Goal: Task Accomplishment & Management: Manage account settings

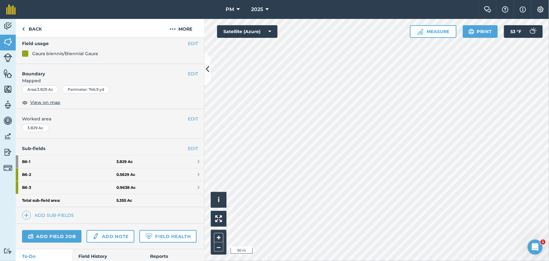
scroll to position [57, 0]
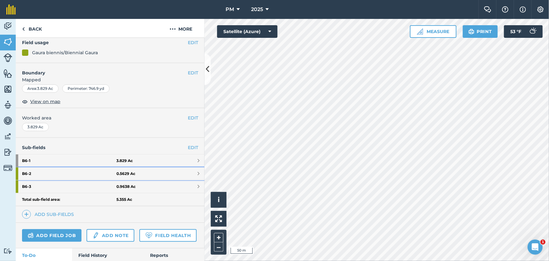
click at [48, 173] on strong "B6 - 2" at bounding box center [69, 173] width 94 height 13
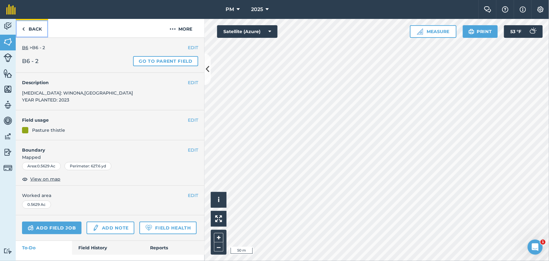
click at [25, 28] on img at bounding box center [23, 29] width 3 height 8
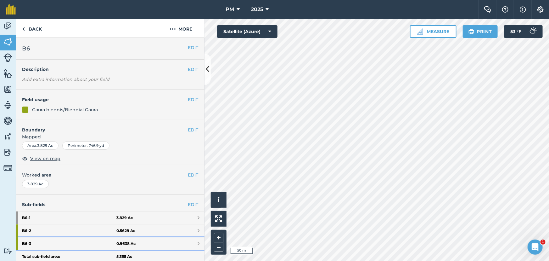
click at [50, 242] on strong "B6 - 3" at bounding box center [69, 243] width 94 height 13
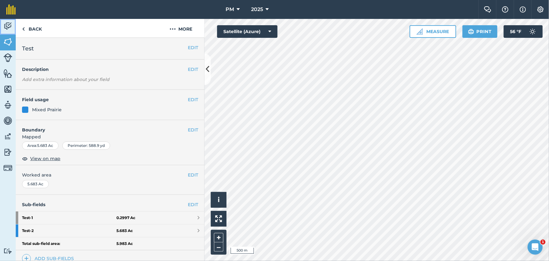
click at [7, 23] on img at bounding box center [7, 25] width 9 height 9
click at [7, 152] on img at bounding box center [7, 151] width 9 height 9
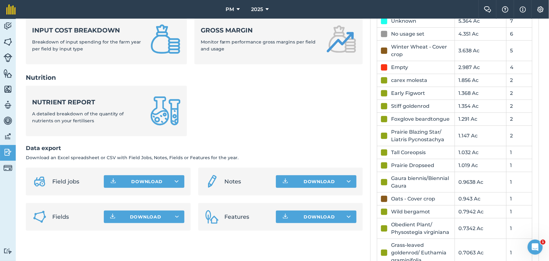
scroll to position [257, 0]
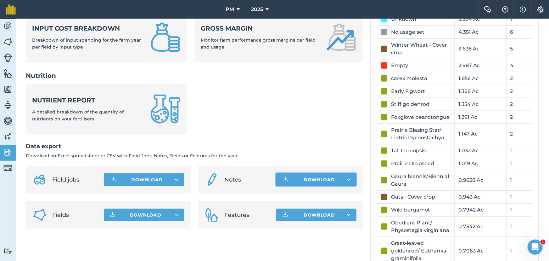
click at [311, 178] on button "Download" at bounding box center [316, 179] width 81 height 13
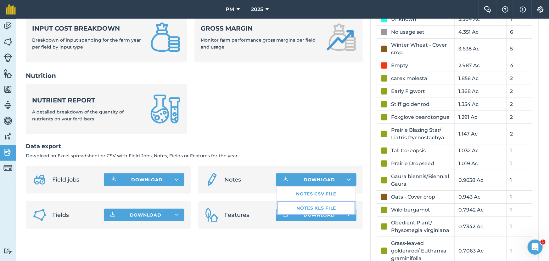
click at [309, 207] on link "Notes XLS file" at bounding box center [316, 208] width 79 height 14
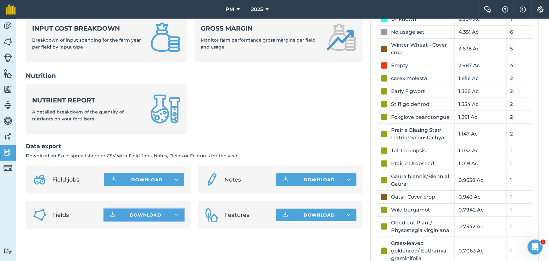
click at [163, 214] on button "Download" at bounding box center [144, 214] width 81 height 13
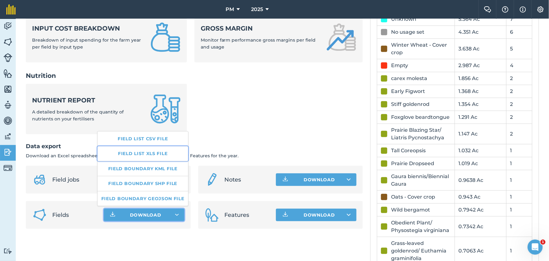
click at [149, 152] on link "Field list XLS file" at bounding box center [143, 153] width 91 height 14
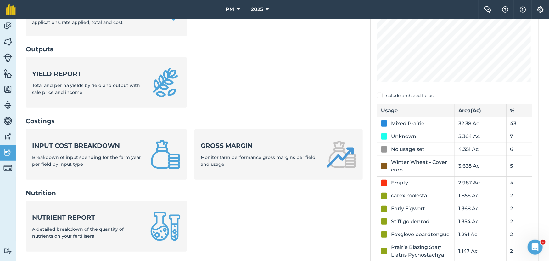
scroll to position [114, 0]
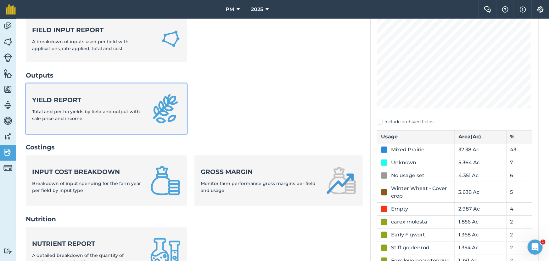
click at [91, 99] on strong "Yield report" at bounding box center [87, 99] width 111 height 9
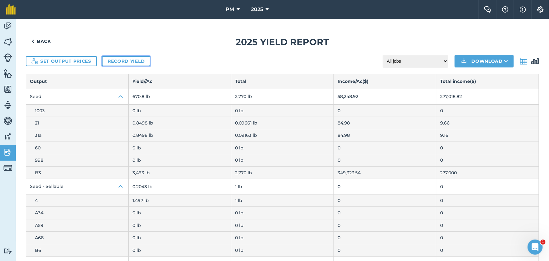
click at [125, 61] on link "Record yield" at bounding box center [126, 61] width 48 height 10
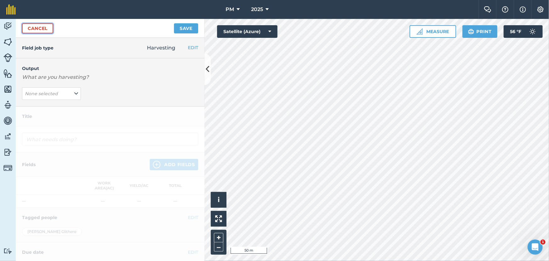
click at [47, 30] on link "Cancel" at bounding box center [37, 28] width 31 height 10
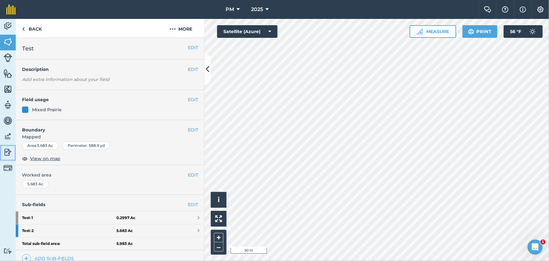
click at [6, 150] on img at bounding box center [7, 151] width 9 height 9
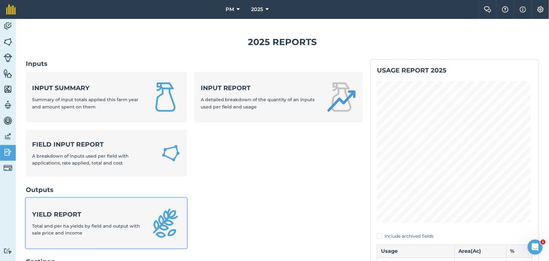
click at [86, 214] on strong "Yield report" at bounding box center [87, 214] width 111 height 9
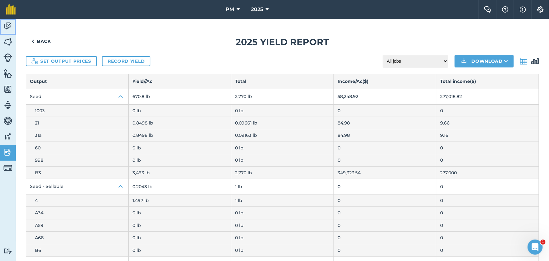
click at [11, 26] on img at bounding box center [7, 25] width 9 height 9
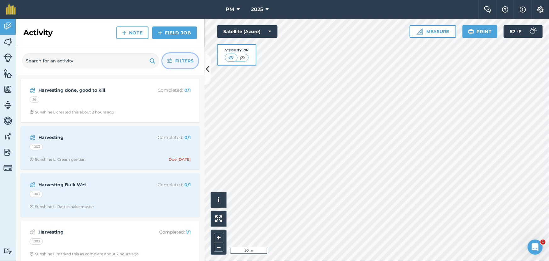
click at [169, 63] on button "Filters" at bounding box center [180, 60] width 36 height 15
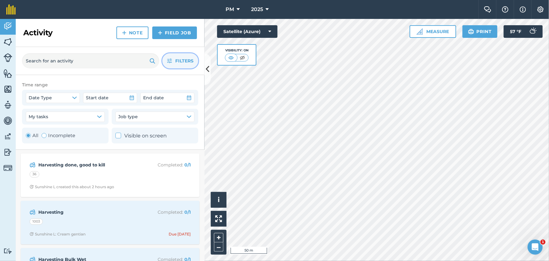
click at [172, 57] on button "Filters" at bounding box center [180, 60] width 36 height 15
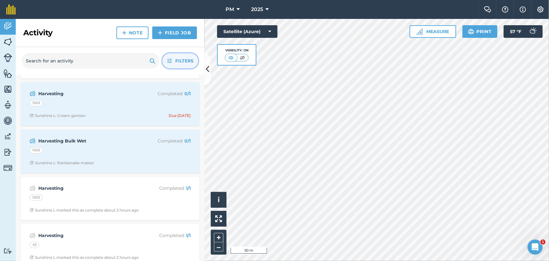
scroll to position [57, 0]
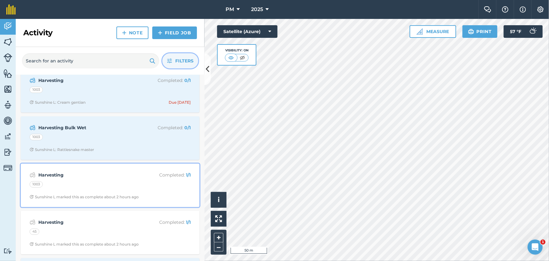
click at [107, 179] on div "Harvesting Completed : 1 / 1 1003 Sunshine L marked this as complete about 2 ho…" at bounding box center [110, 185] width 171 height 36
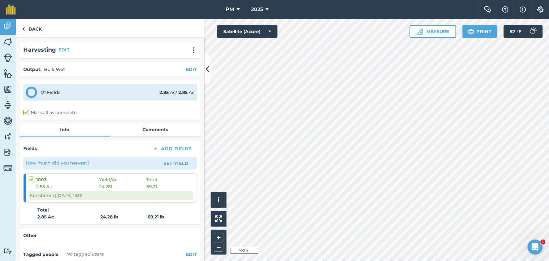
click at [194, 147] on div "Activity Fields Livestock Features Maps Team Vehicles Data Reporting Billing Tu…" at bounding box center [274, 140] width 549 height 242
click at [24, 30] on img at bounding box center [23, 29] width 3 height 8
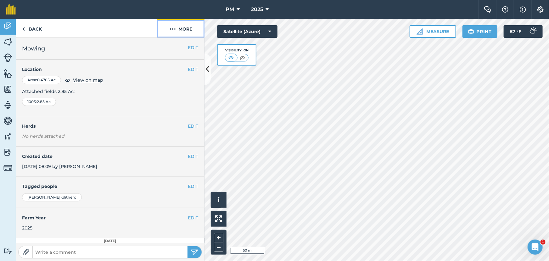
click at [170, 30] on img at bounding box center [173, 29] width 6 height 8
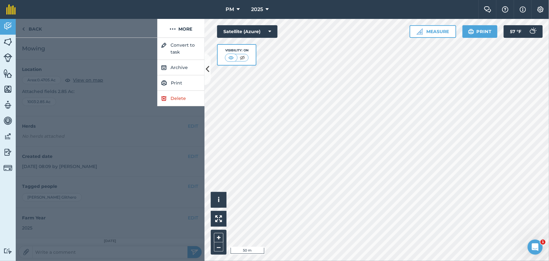
click at [125, 25] on div at bounding box center [87, 28] width 142 height 19
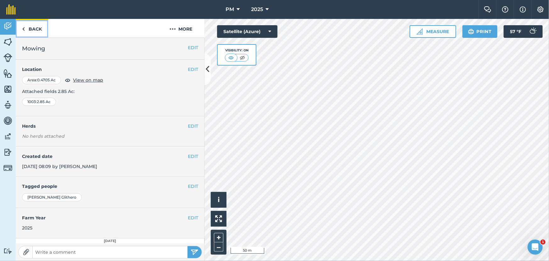
click at [25, 28] on link "Back" at bounding box center [32, 28] width 32 height 19
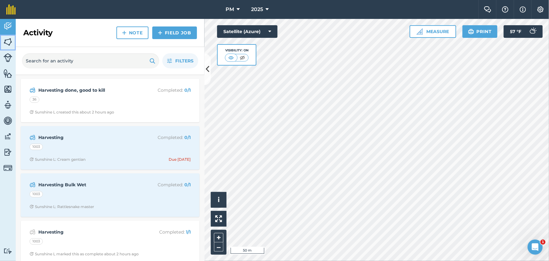
click at [6, 42] on img at bounding box center [7, 41] width 9 height 9
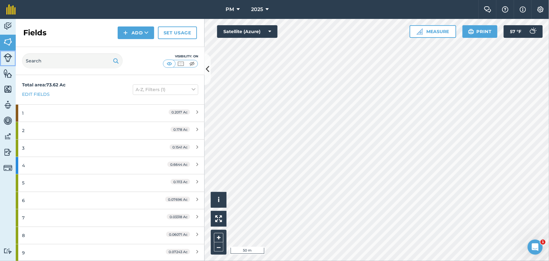
click at [5, 57] on img at bounding box center [7, 57] width 9 height 9
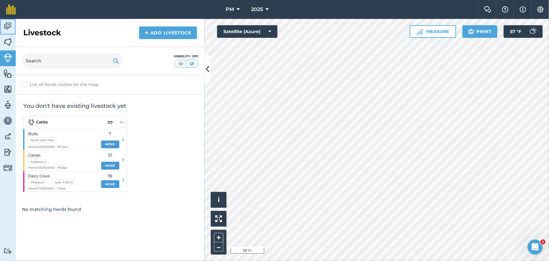
click at [5, 27] on img at bounding box center [7, 25] width 9 height 9
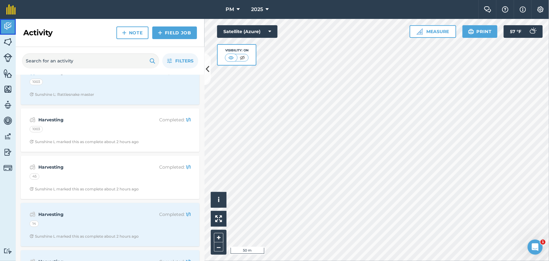
scroll to position [114, 0]
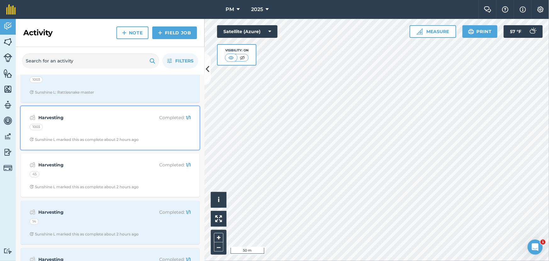
click at [113, 121] on strong "Harvesting" at bounding box center [88, 117] width 100 height 7
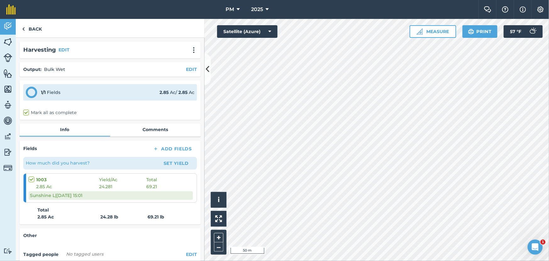
scroll to position [52, 0]
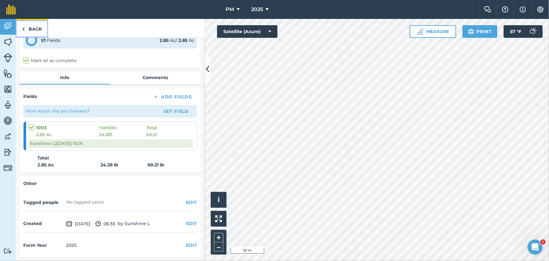
click at [21, 31] on link "Back" at bounding box center [32, 28] width 32 height 19
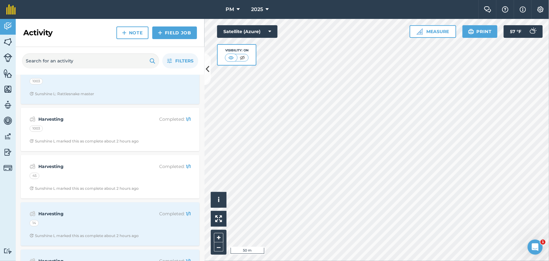
scroll to position [114, 0]
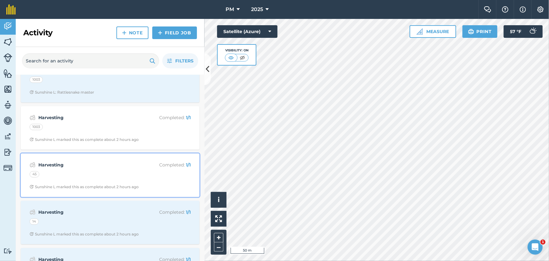
click at [109, 170] on div "Harvesting Completed : 1 / 1 45 Sunshine L marked this as complete about 2 hour…" at bounding box center [110, 175] width 171 height 36
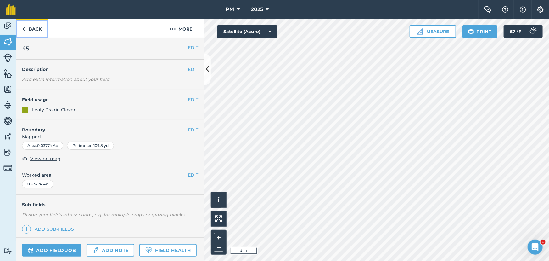
click at [25, 30] on link "Back" at bounding box center [32, 28] width 32 height 19
click at [188, 48] on button "EDIT" at bounding box center [193, 47] width 10 height 7
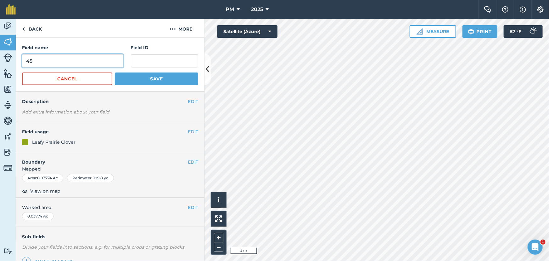
click at [62, 59] on input "45" at bounding box center [72, 60] width 101 height 13
type input "45 Leafy Prairie Clover"
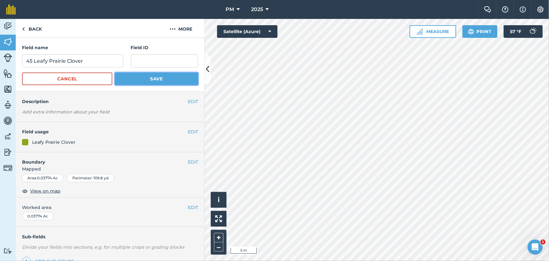
click at [145, 81] on button "Save" at bounding box center [156, 78] width 83 height 13
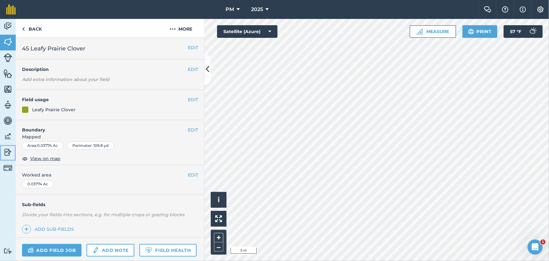
click at [8, 152] on img at bounding box center [7, 151] width 9 height 9
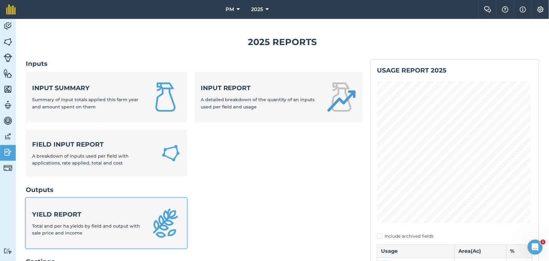
click at [104, 211] on strong "Yield report" at bounding box center [87, 214] width 111 height 9
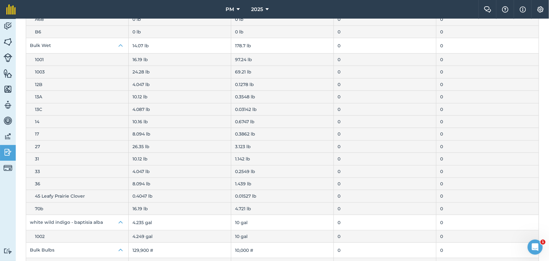
scroll to position [237, 0]
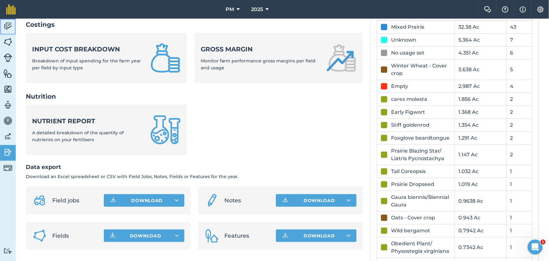
click at [9, 26] on img at bounding box center [7, 25] width 9 height 9
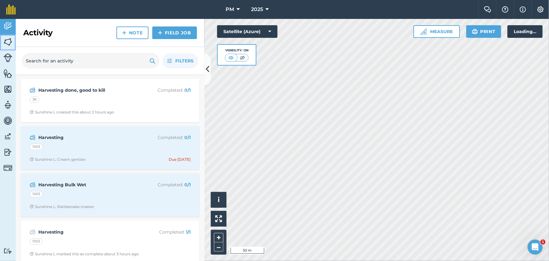
click at [7, 42] on img at bounding box center [7, 41] width 9 height 9
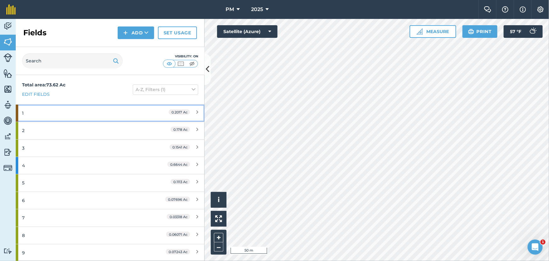
click at [65, 112] on div "1" at bounding box center [83, 112] width 122 height 17
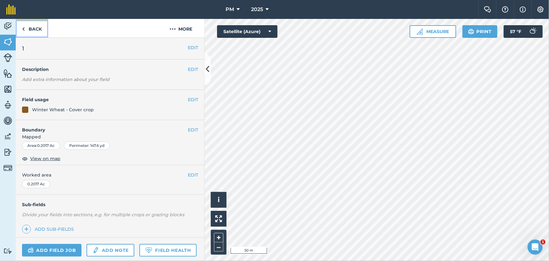
click at [22, 28] on img at bounding box center [23, 29] width 3 height 8
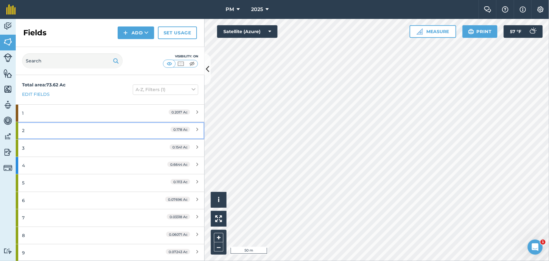
click at [59, 132] on div "2" at bounding box center [83, 130] width 122 height 17
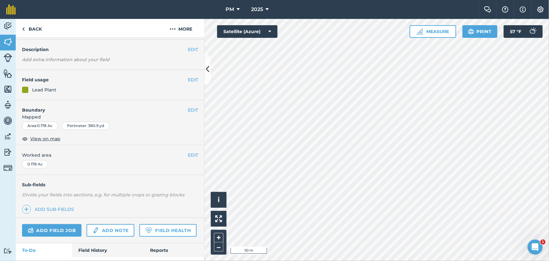
scroll to position [53, 0]
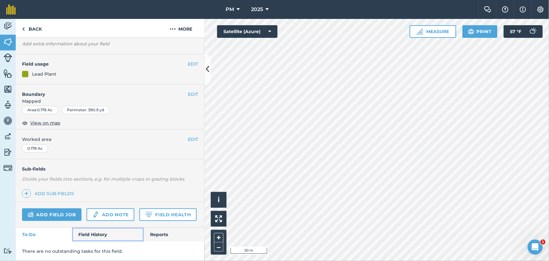
click at [94, 233] on link "Field History" at bounding box center [107, 234] width 71 height 14
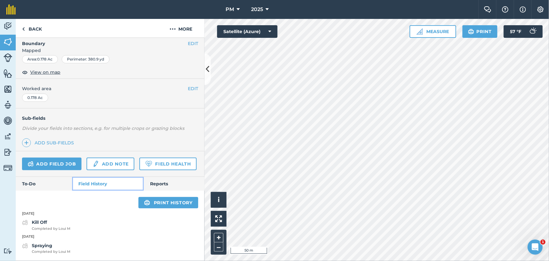
scroll to position [103, 0]
click at [25, 27] on link "Back" at bounding box center [32, 28] width 32 height 19
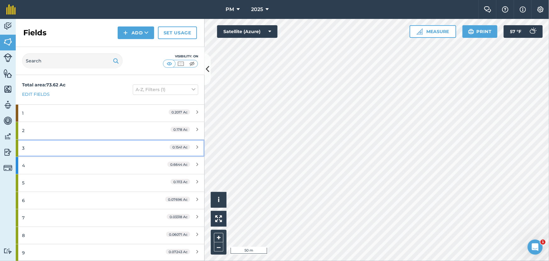
click at [68, 151] on div "3" at bounding box center [83, 147] width 122 height 17
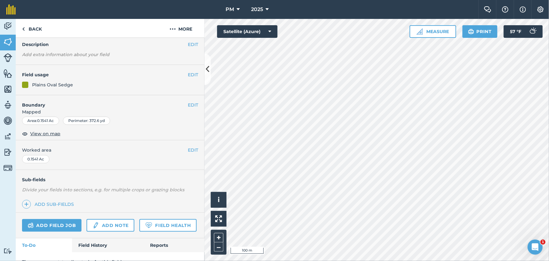
scroll to position [53, 0]
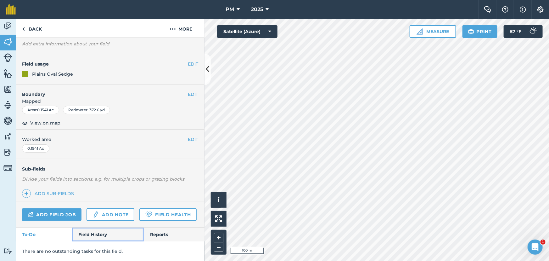
click at [96, 231] on link "Field History" at bounding box center [107, 234] width 71 height 14
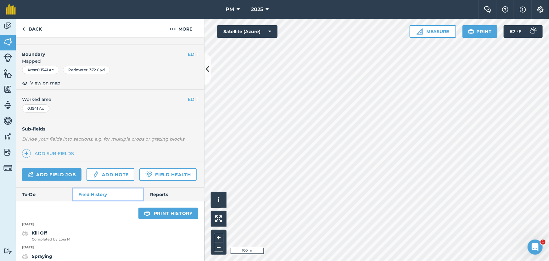
scroll to position [103, 0]
